Goal: Task Accomplishment & Management: Use online tool/utility

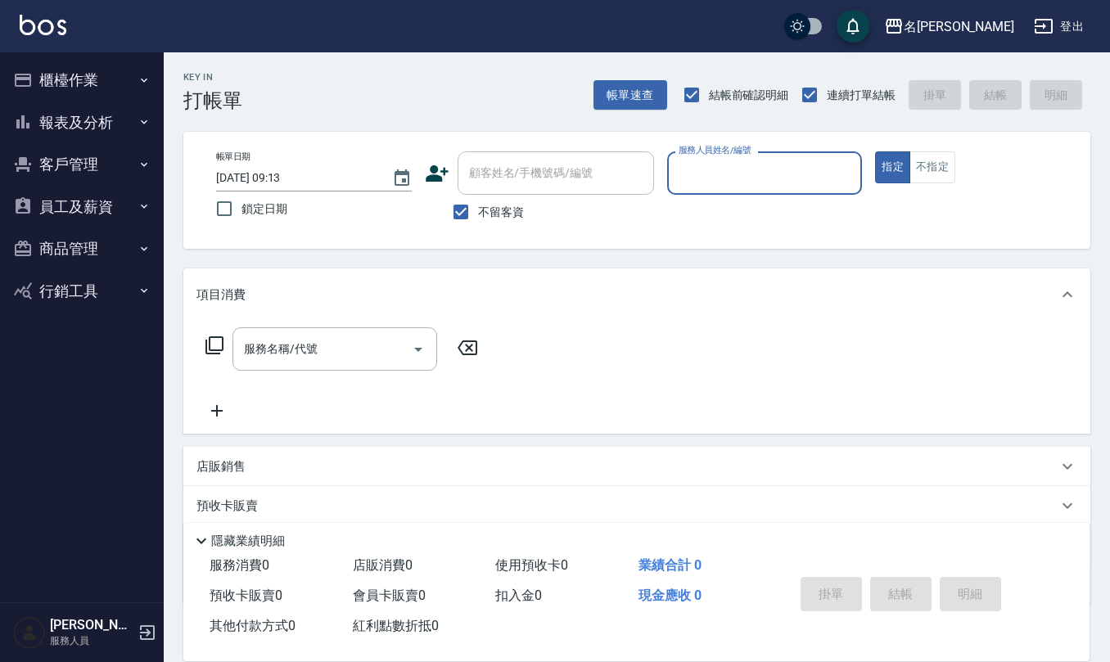
click at [99, 162] on button "客戶管理" at bounding box center [82, 164] width 151 height 43
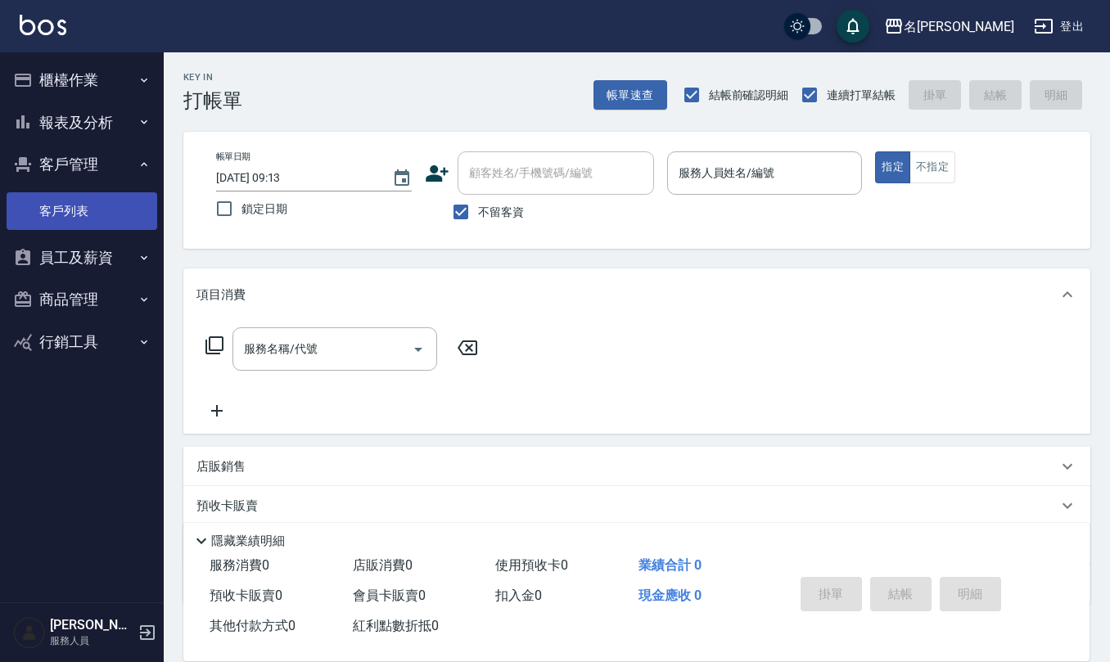
click at [100, 197] on link "客戶列表" at bounding box center [82, 211] width 151 height 38
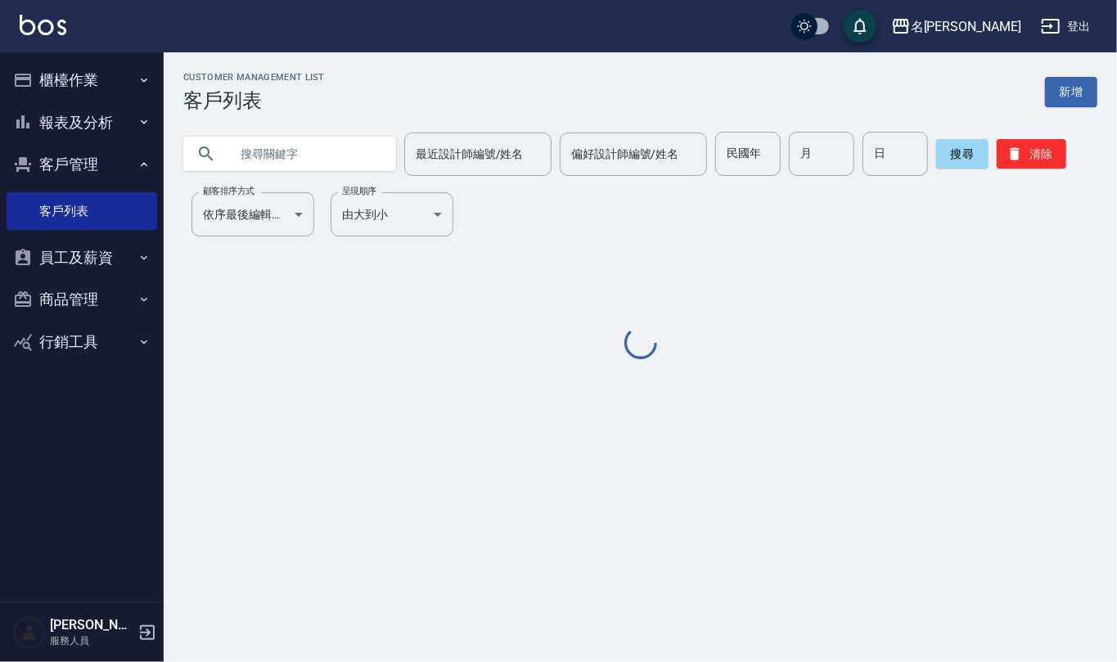
click at [264, 152] on input "text" at bounding box center [306, 154] width 154 height 44
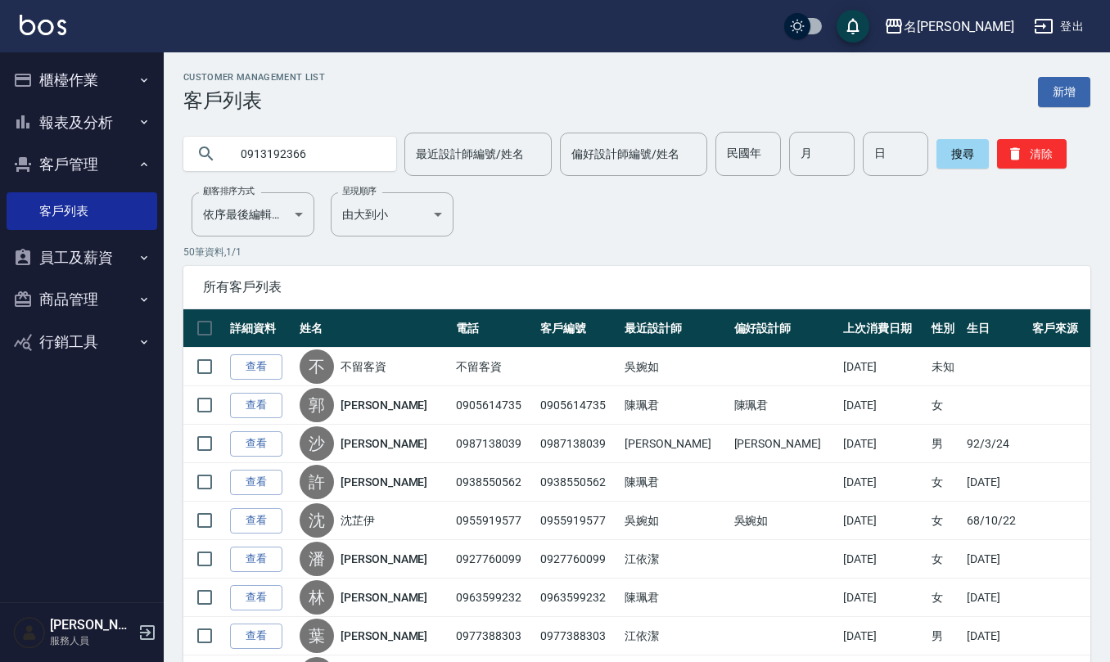
type input "0913192366"
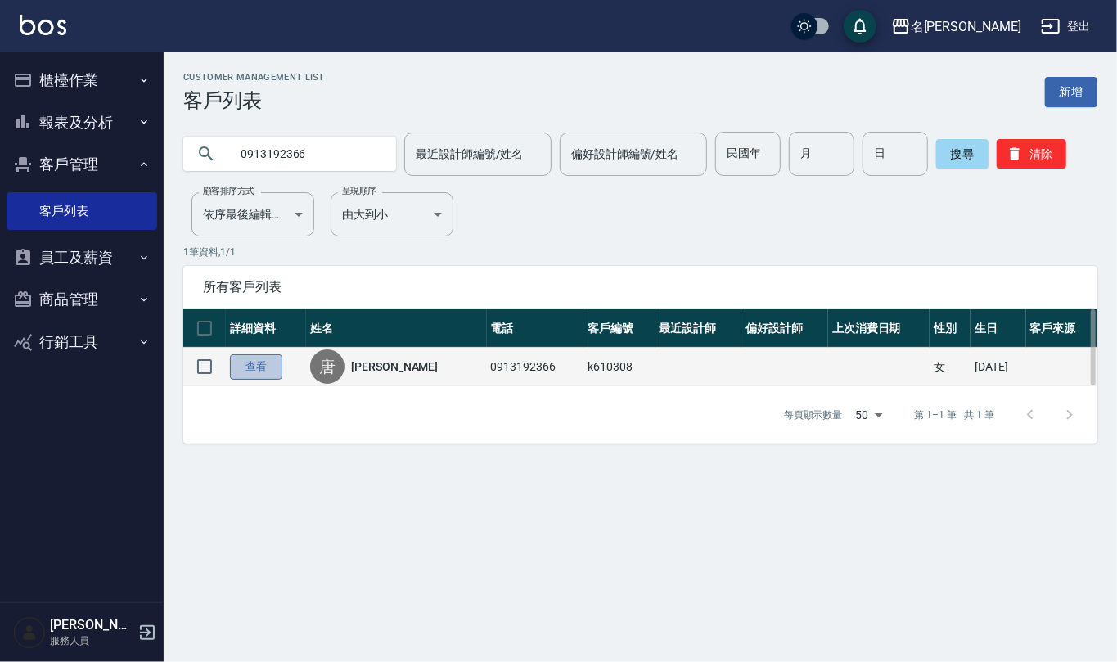
click at [251, 362] on link "查看" at bounding box center [256, 366] width 52 height 25
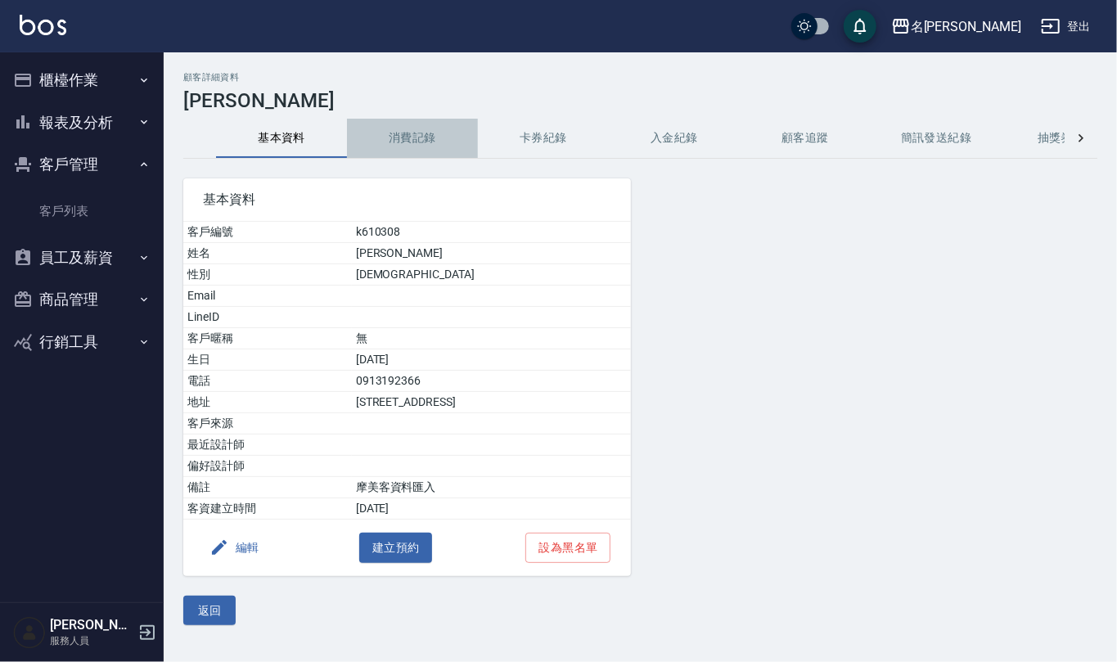
click at [399, 131] on button "消費記錄" at bounding box center [412, 138] width 131 height 39
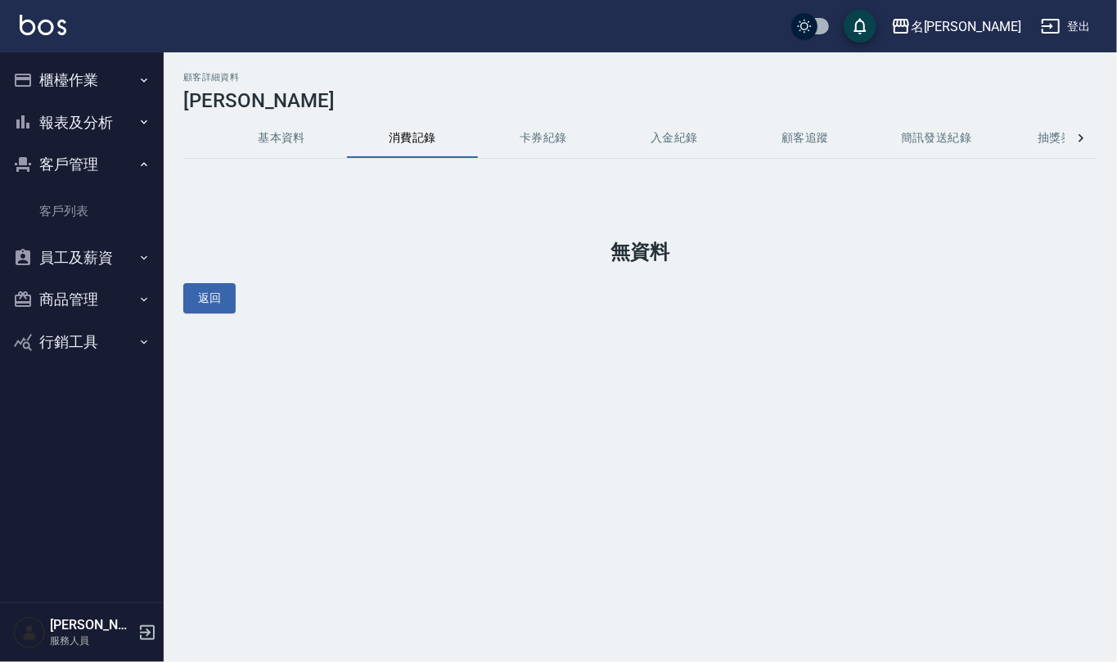
click at [287, 138] on button "基本資料" at bounding box center [281, 138] width 131 height 39
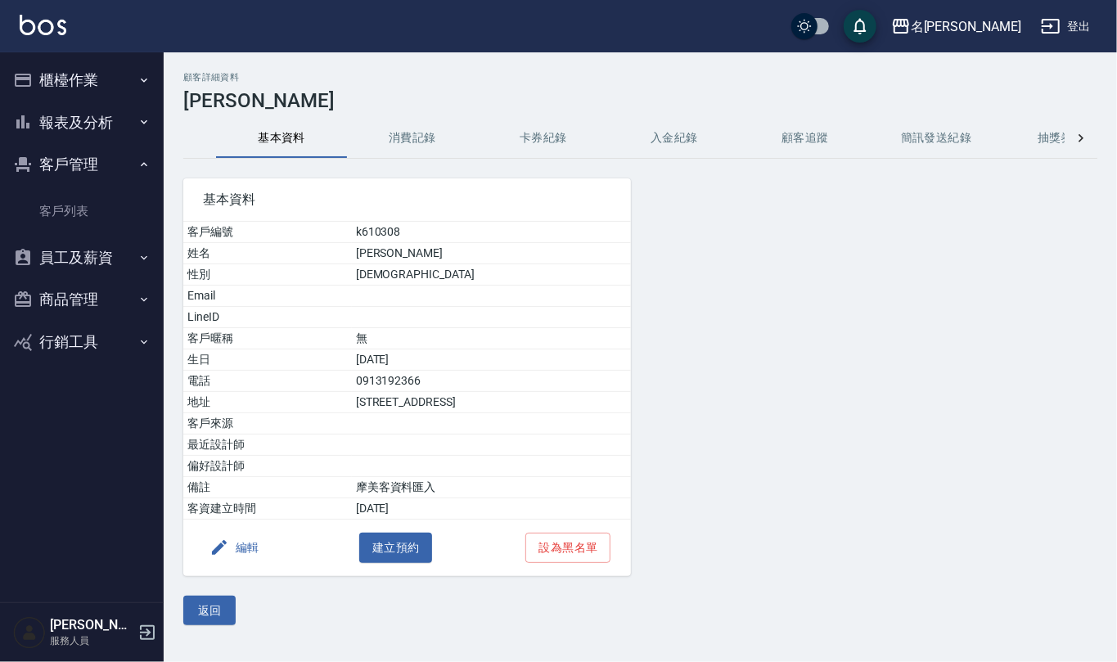
click at [98, 70] on button "櫃檯作業" at bounding box center [82, 80] width 151 height 43
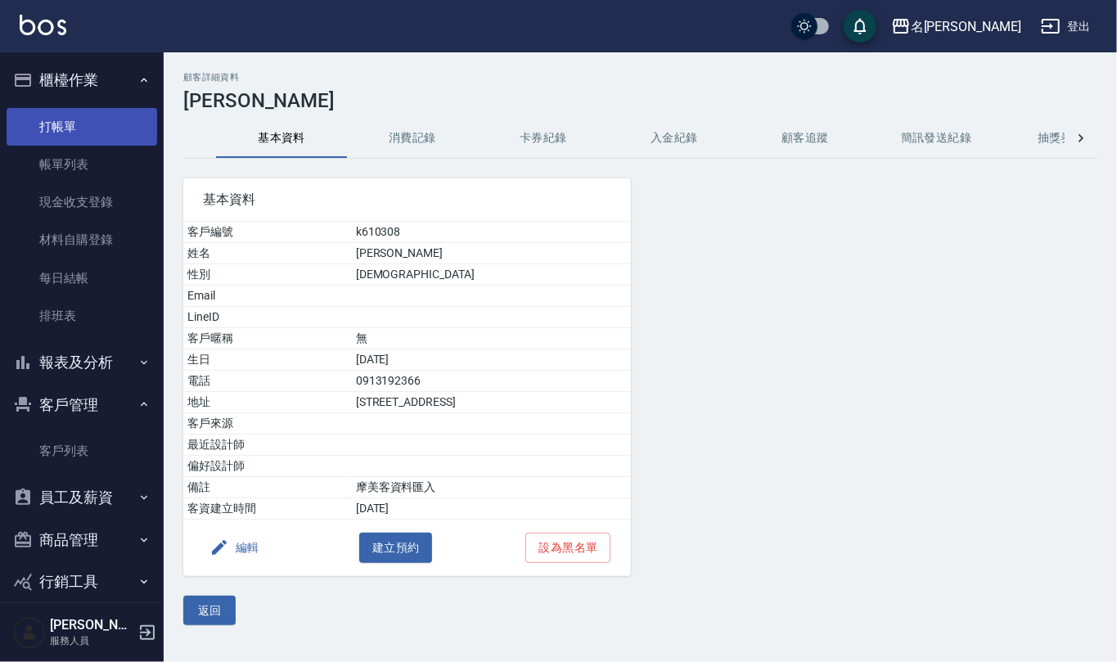
click at [113, 138] on link "打帳單" at bounding box center [82, 127] width 151 height 38
